Goal: Information Seeking & Learning: Learn about a topic

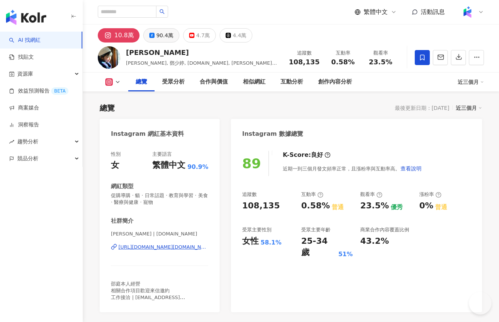
click at [164, 38] on div "90.4萬" at bounding box center [164, 35] width 17 height 11
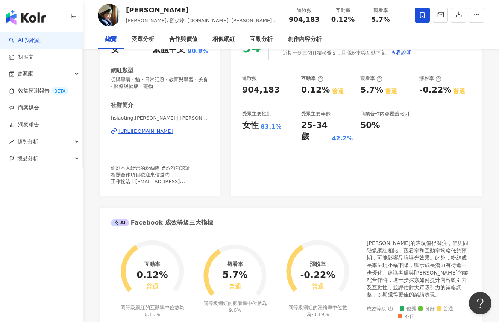
scroll to position [118, 0]
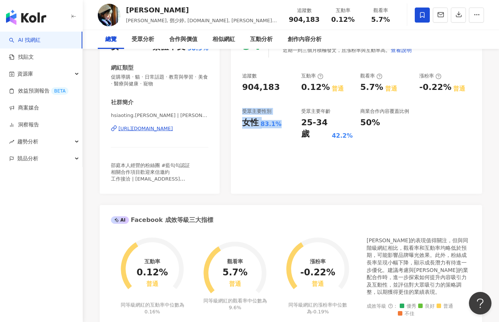
drag, startPoint x: 244, startPoint y: 111, endPoint x: 277, endPoint y: 124, distance: 35.8
click at [277, 124] on div "受眾主要性別 女性 83.1%" at bounding box center [268, 124] width 52 height 32
copy div "受眾主要性別 女性 83.1%"
drag, startPoint x: 302, startPoint y: 121, endPoint x: 355, endPoint y: 136, distance: 55.2
click at [355, 136] on div "追蹤數 904,183 互動率 0.12% 普通 觀看率 5.7% 普通 漲粉率 -0.22% 普通 受眾主要性別 女性 83.1% 受眾主要年齡 25-34…" at bounding box center [356, 106] width 229 height 67
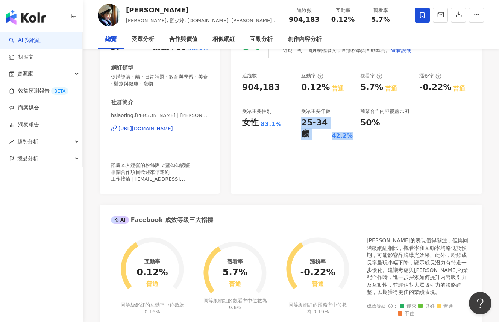
copy div "25-34 歲 42.2%"
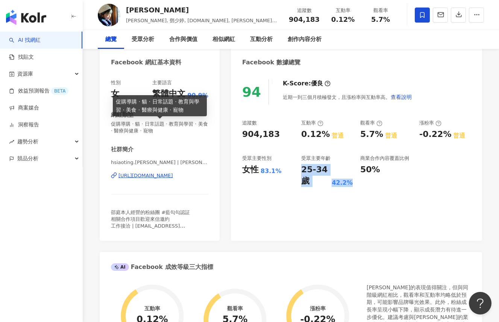
scroll to position [0, 0]
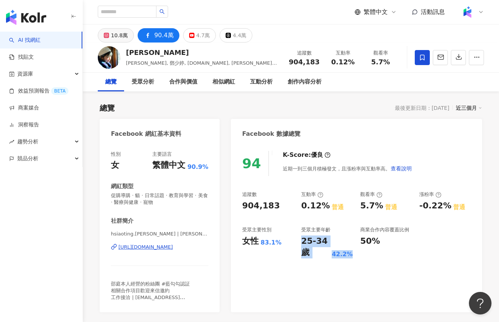
click at [122, 33] on div "10.8萬" at bounding box center [119, 35] width 17 height 11
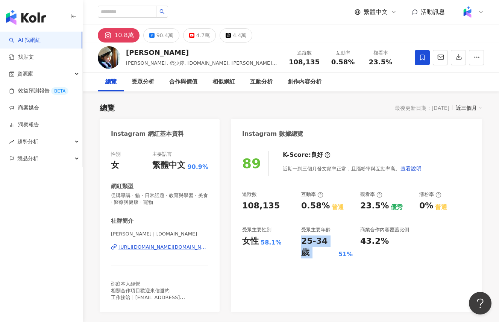
scroll to position [25, 0]
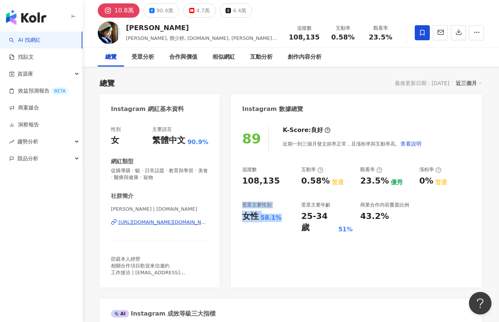
drag, startPoint x: 243, startPoint y: 204, endPoint x: 278, endPoint y: 220, distance: 37.9
click at [278, 220] on div "受眾主要性別 女性 58.1%" at bounding box center [268, 217] width 52 height 32
